Goal: Task Accomplishment & Management: Manage account settings

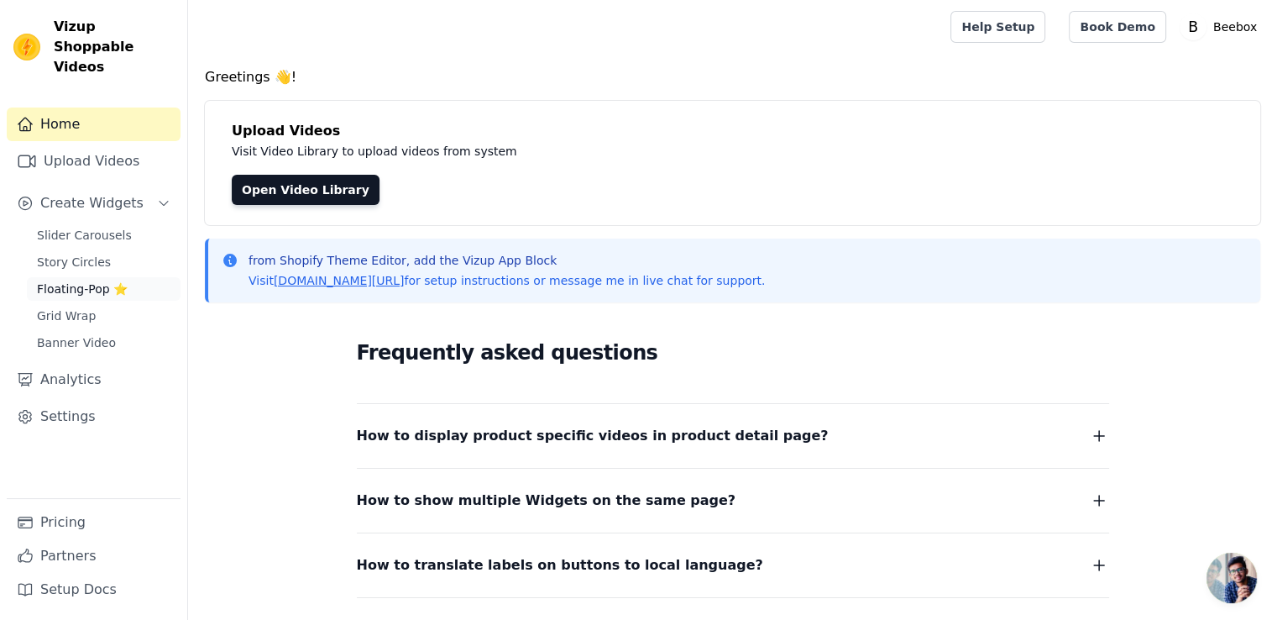
click at [74, 280] on span "Floating-Pop ⭐" at bounding box center [82, 288] width 91 height 17
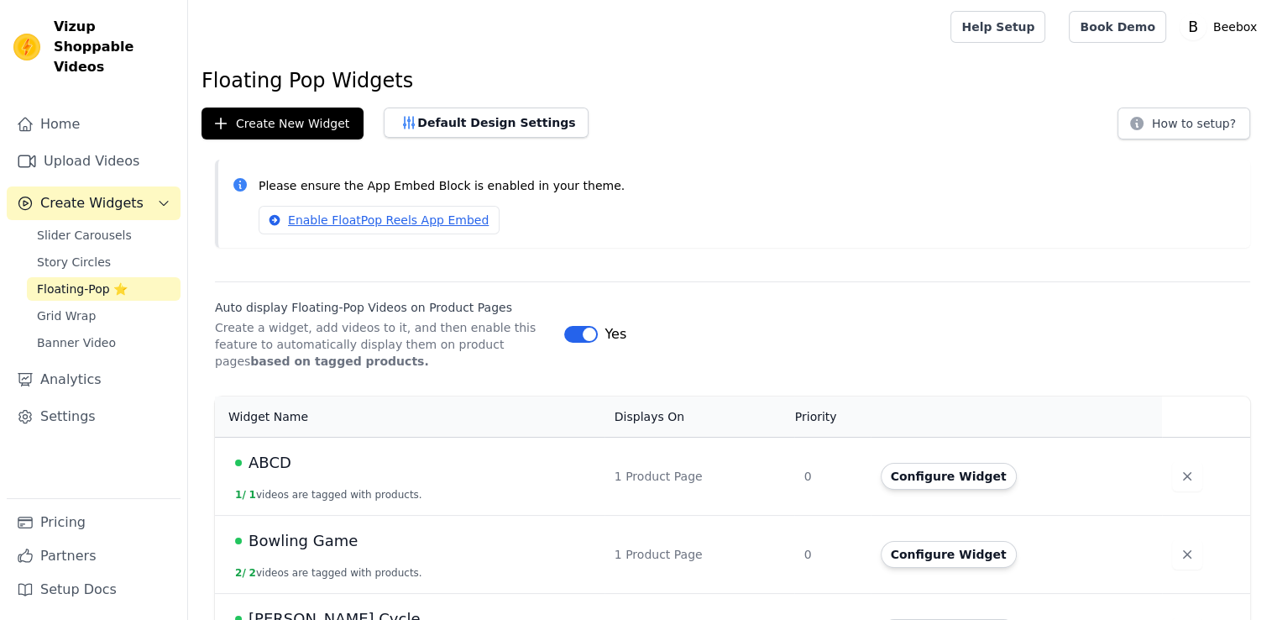
scroll to position [56, 0]
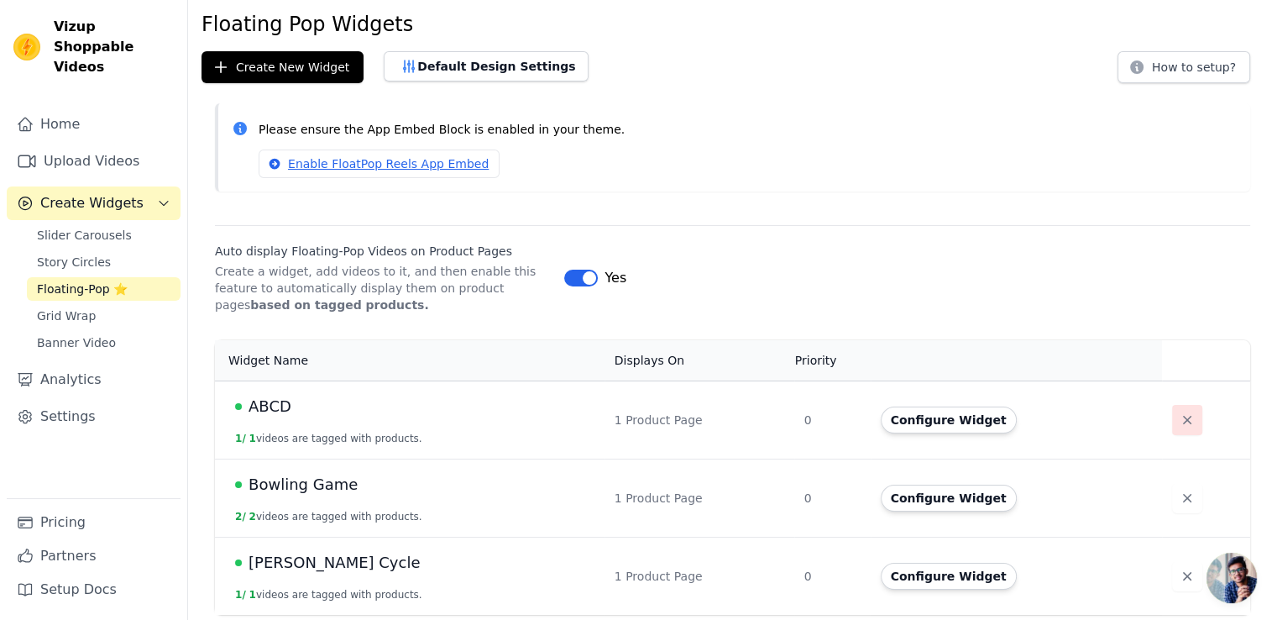
click at [1179, 421] on icon "button" at bounding box center [1187, 419] width 17 height 17
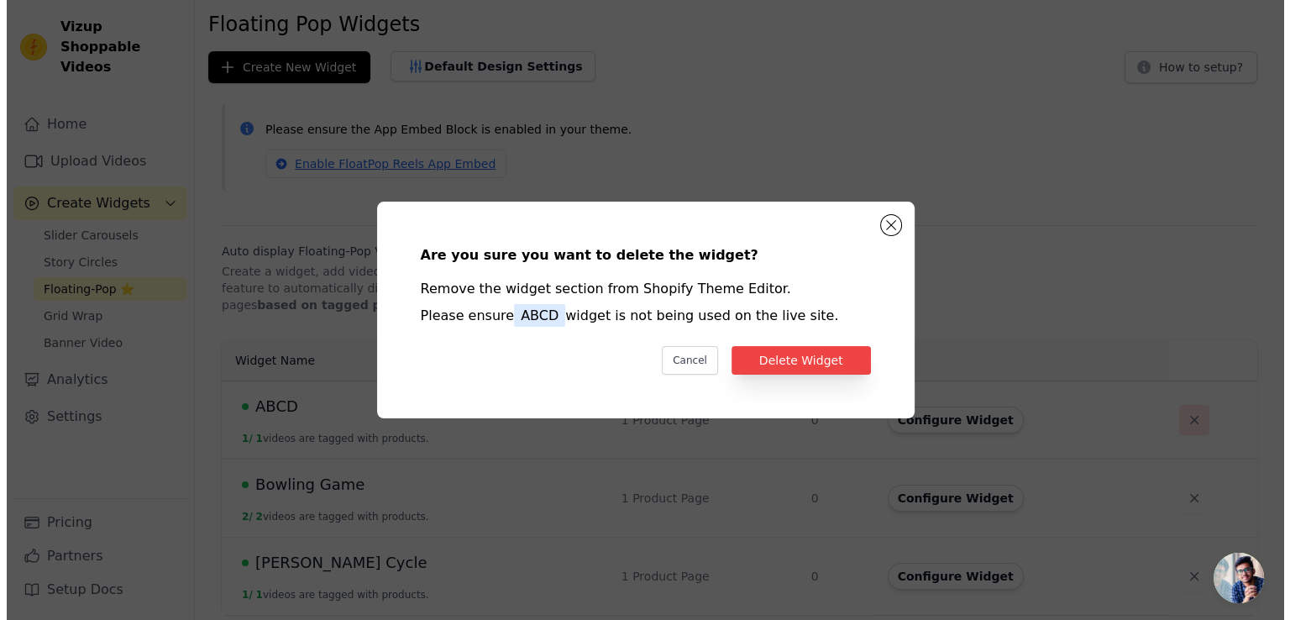
scroll to position [0, 0]
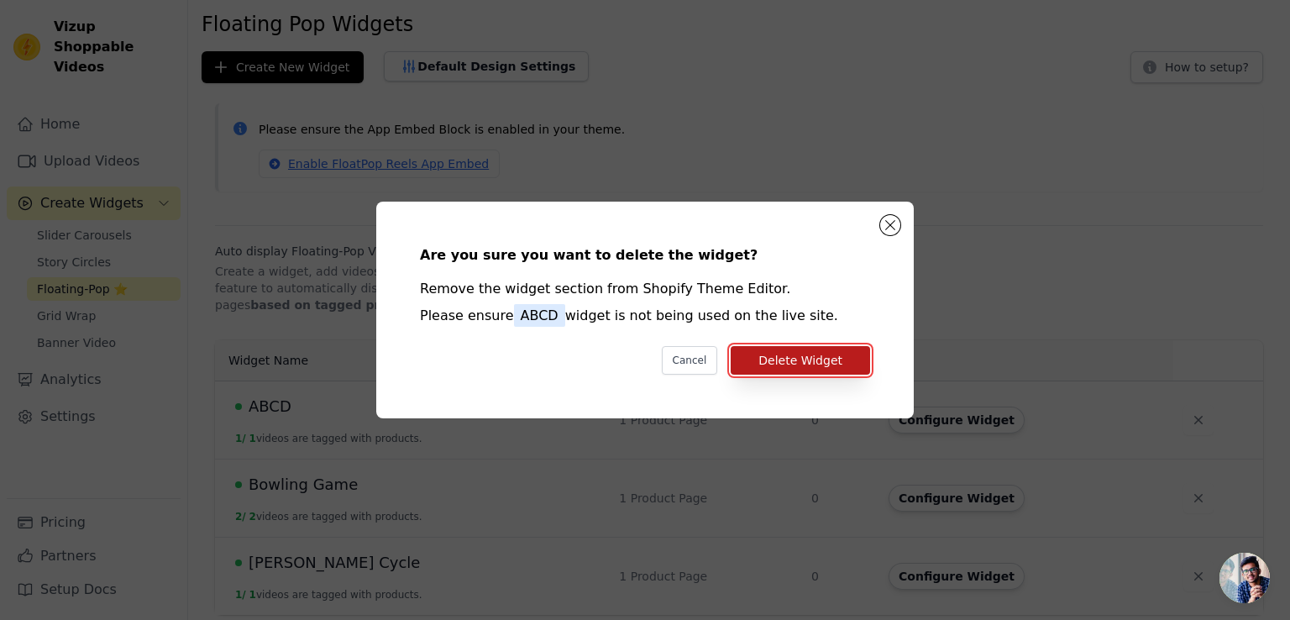
click at [765, 348] on button "Delete Widget" at bounding box center [800, 360] width 139 height 29
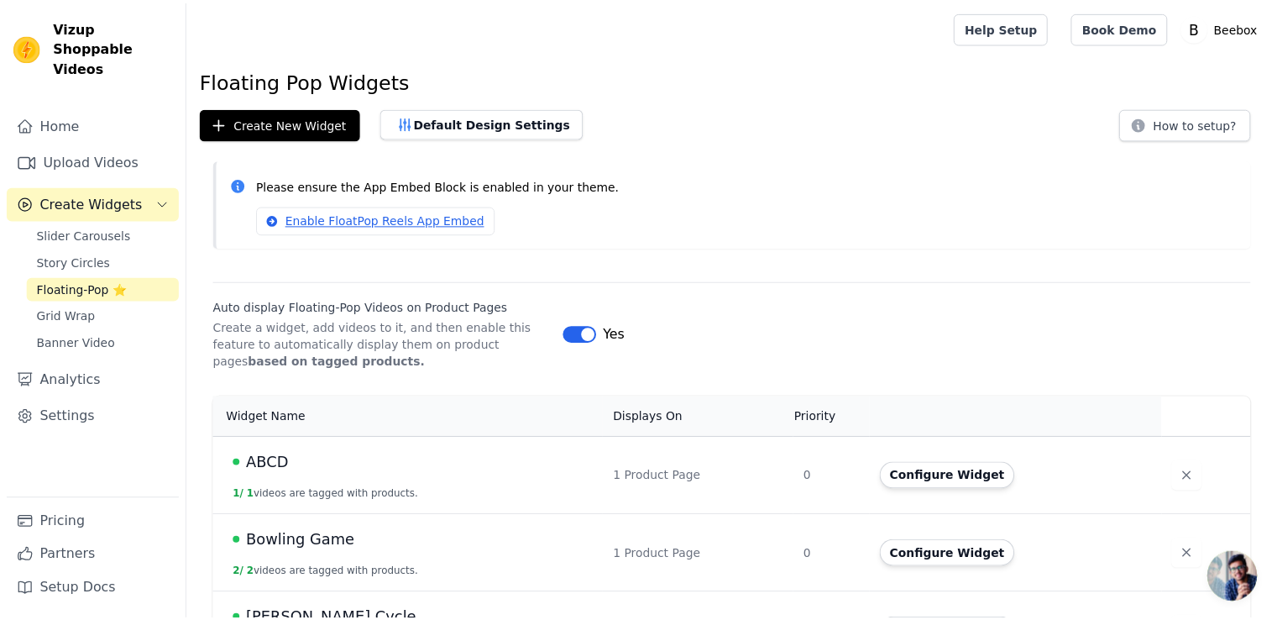
scroll to position [56, 0]
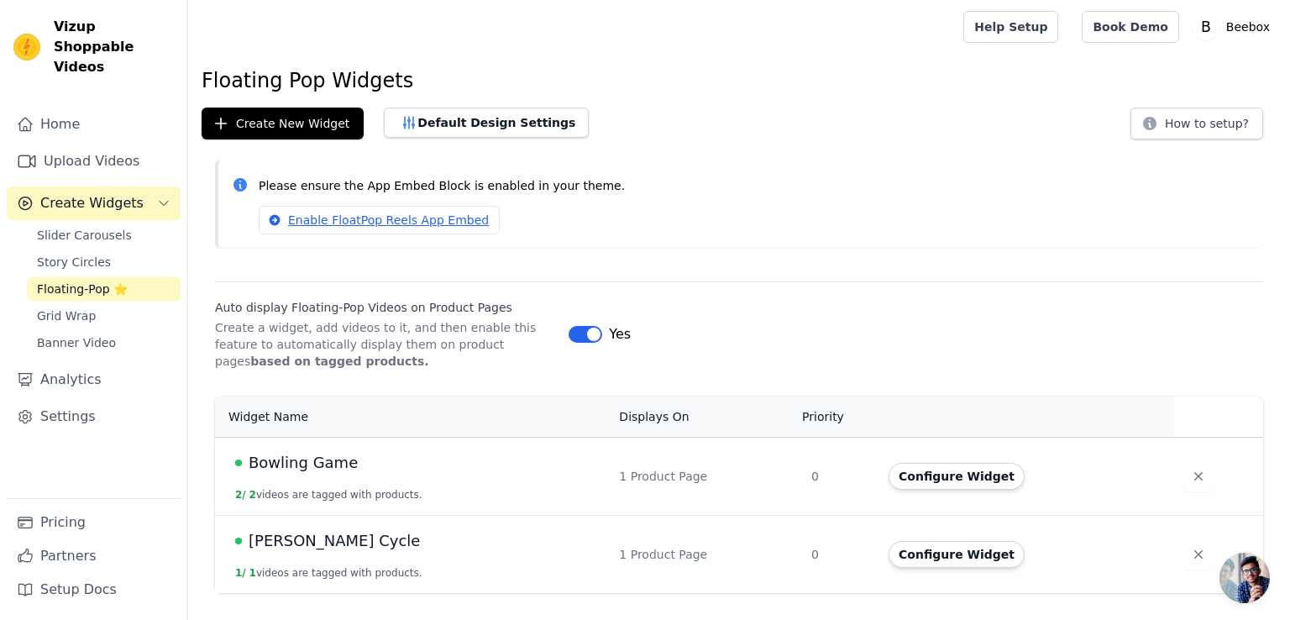
click at [586, 335] on button "Label" at bounding box center [585, 334] width 34 height 17
click at [1190, 476] on icon "button" at bounding box center [1198, 476] width 17 height 17
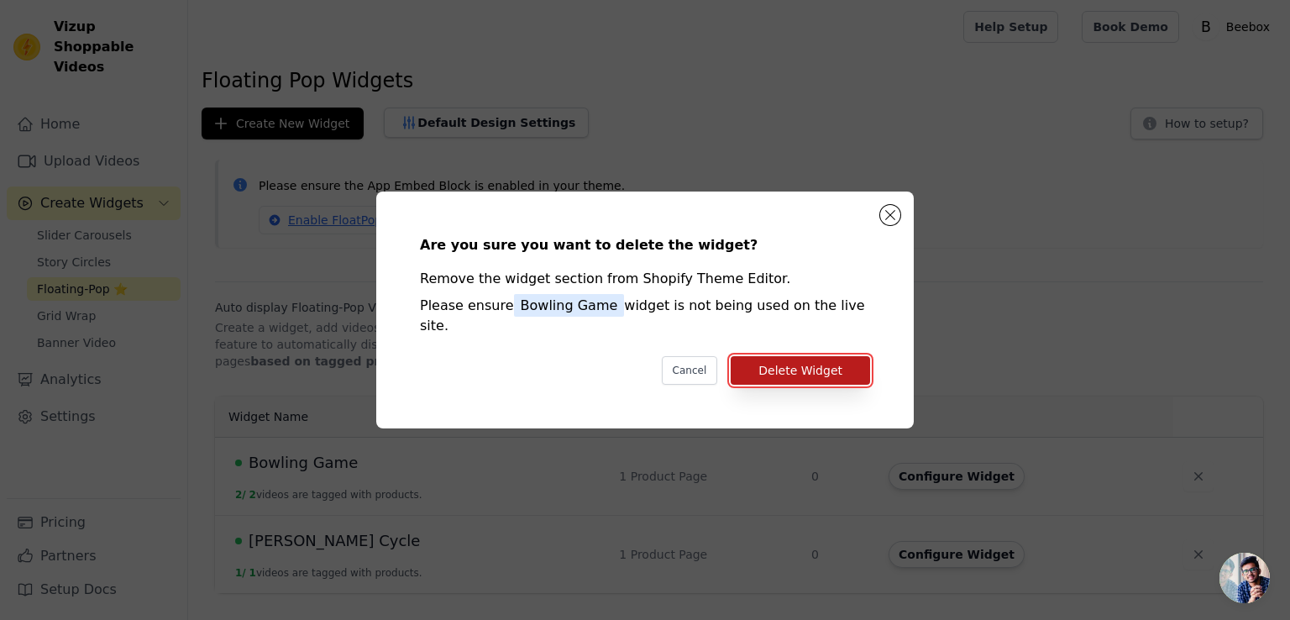
click at [830, 364] on button "Delete Widget" at bounding box center [800, 370] width 139 height 29
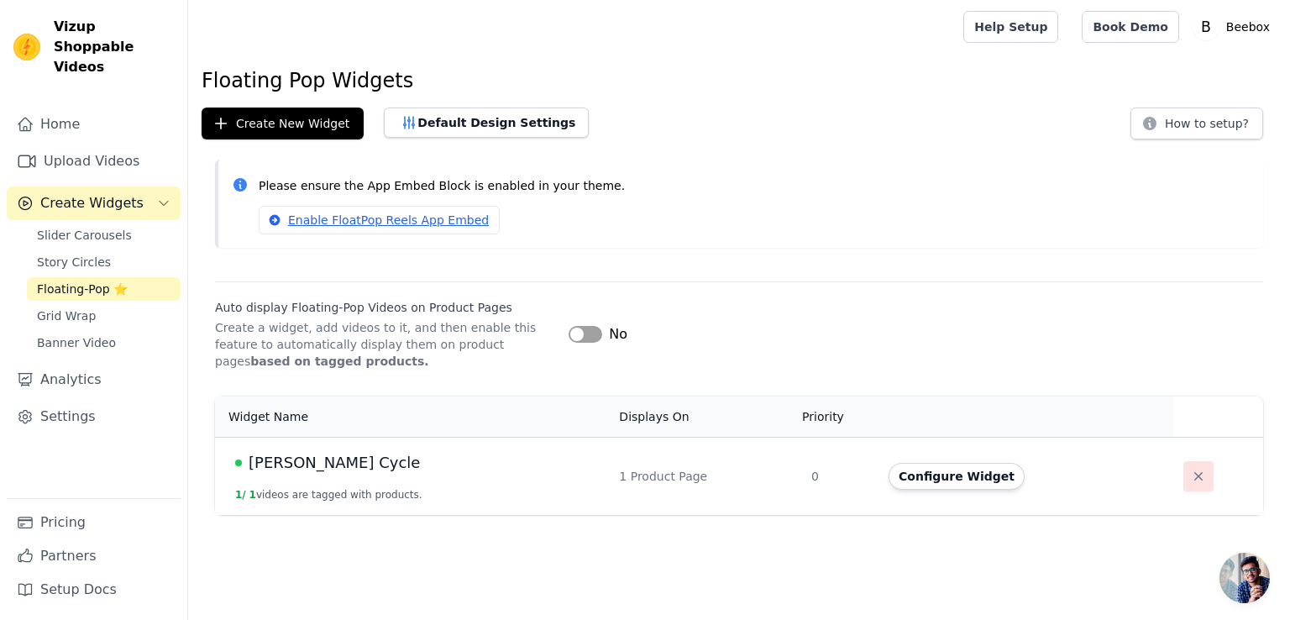
click at [1183, 472] on button "button" at bounding box center [1198, 476] width 30 height 30
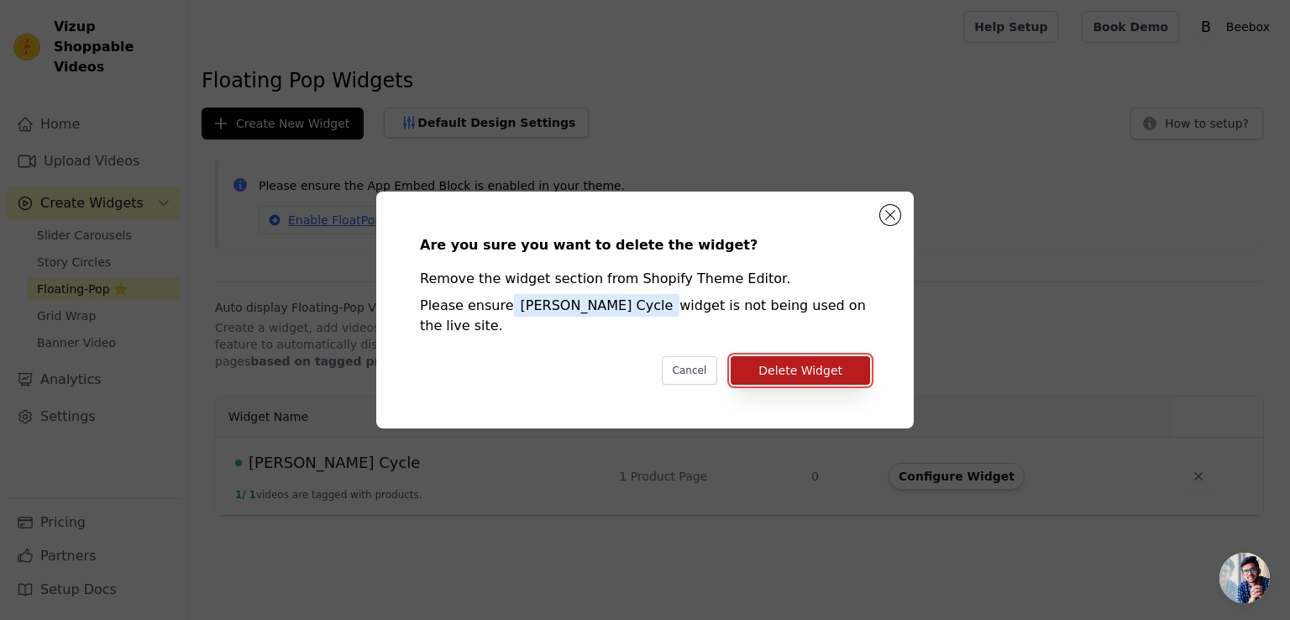
click at [816, 367] on button "Delete Widget" at bounding box center [800, 370] width 139 height 29
